Goal: Find specific page/section: Find specific page/section

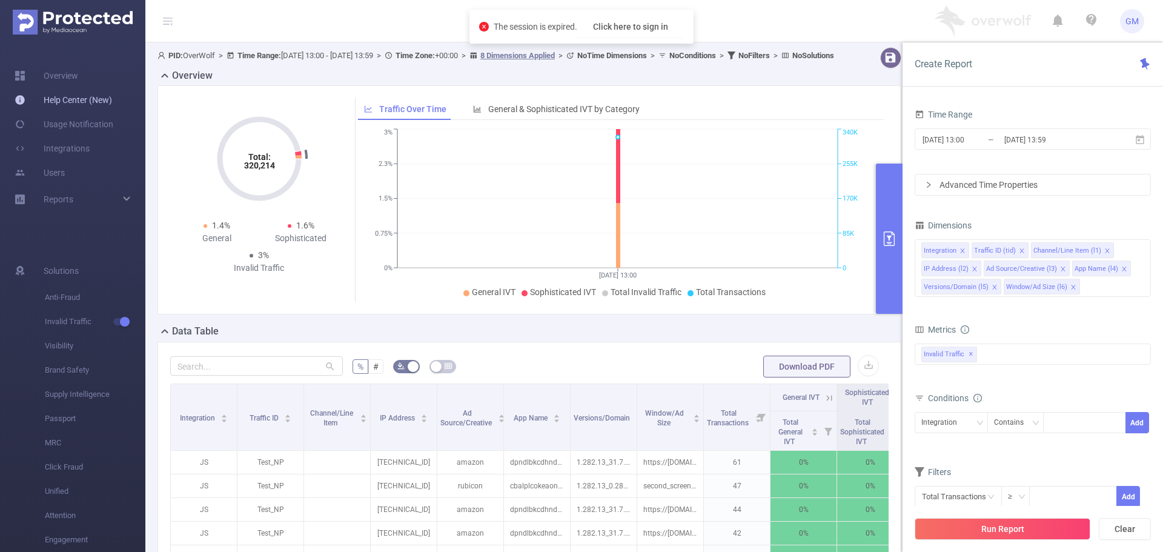
click at [79, 98] on link "Help Center (New)" at bounding box center [64, 100] width 98 height 24
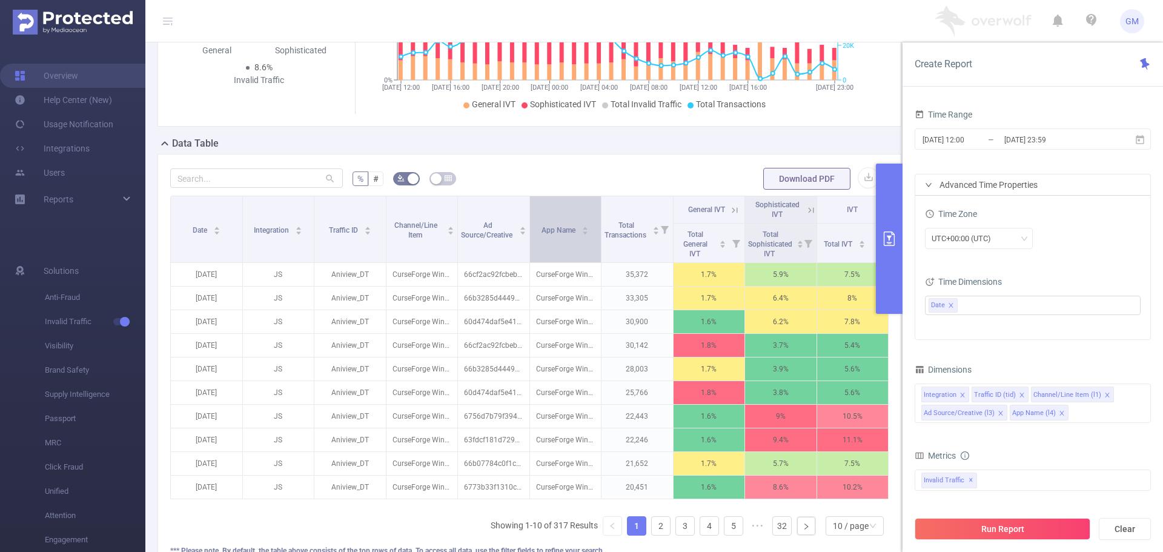
scroll to position [242, 0]
